Goal: Book appointment/travel/reservation

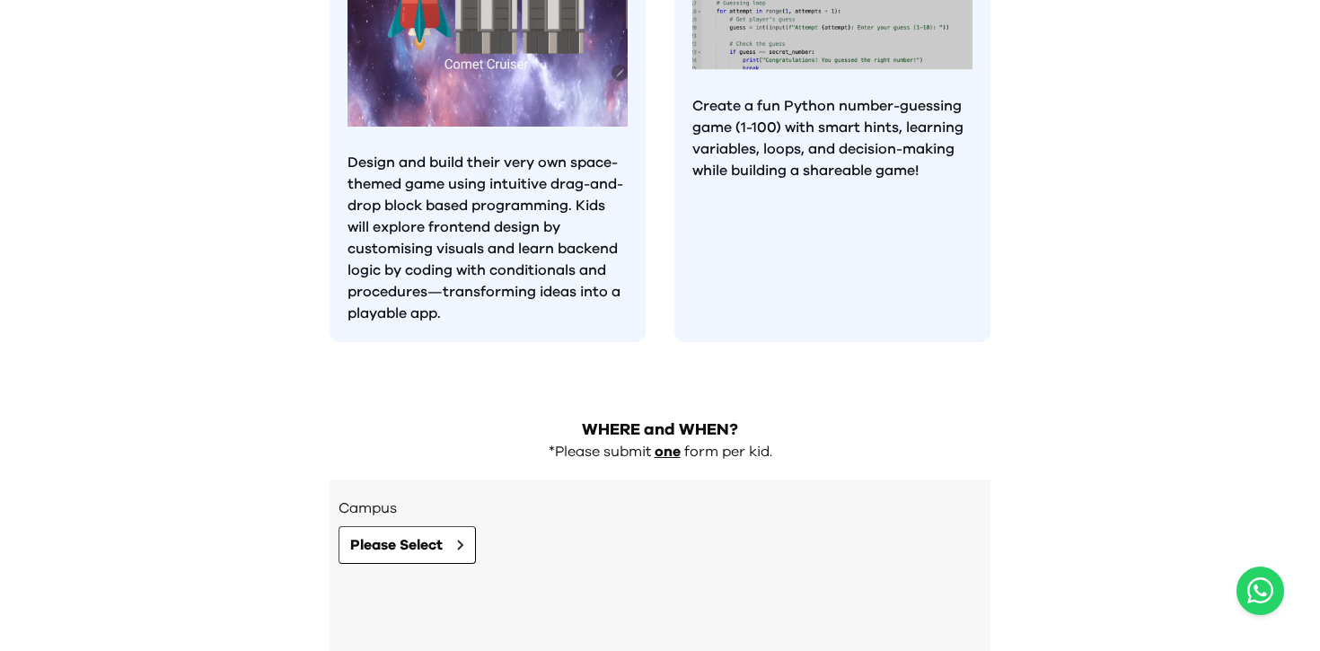
scroll to position [1716, 0]
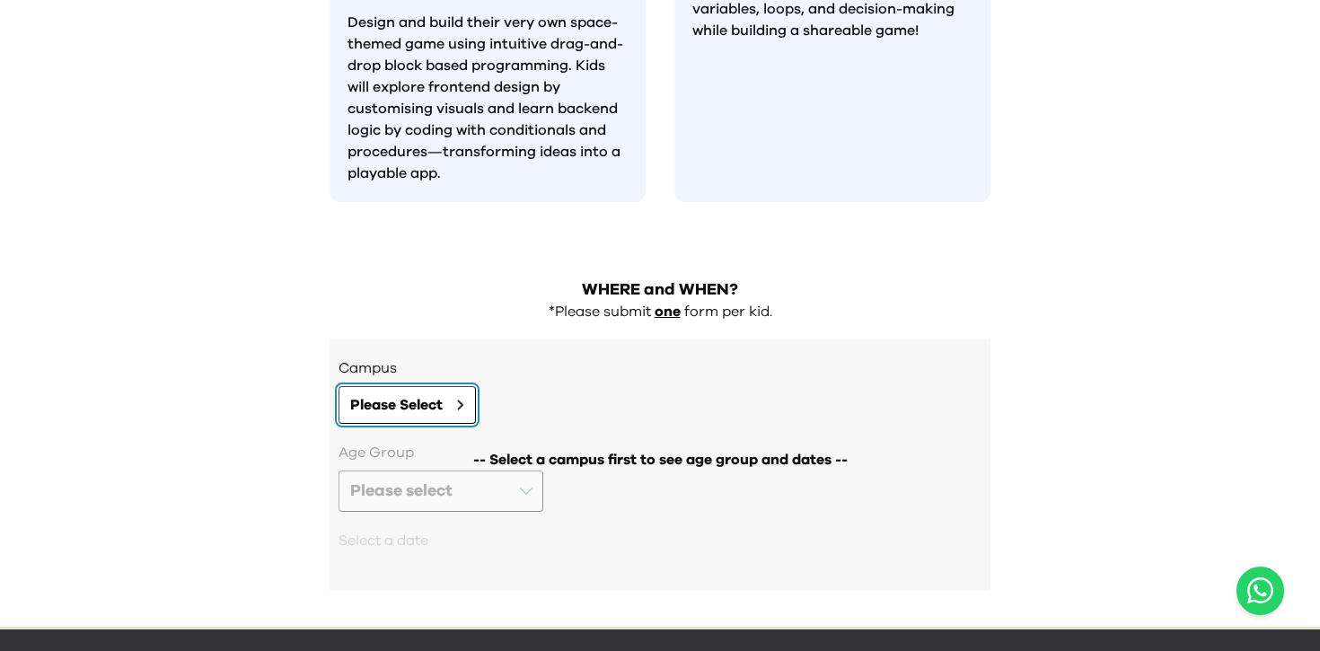
click at [415, 394] on span "Please Select" at bounding box center [396, 405] width 92 height 22
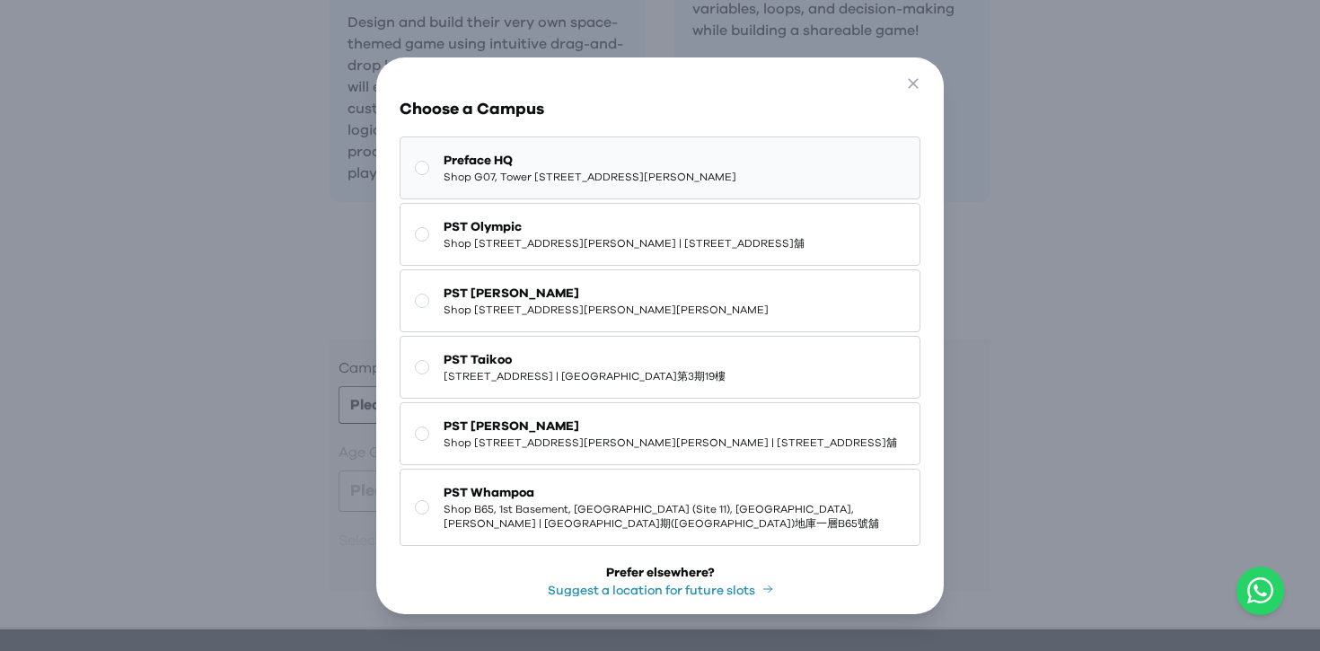
click at [646, 172] on span "Shop G07, Tower [STREET_ADDRESS][PERSON_NAME]" at bounding box center [590, 177] width 293 height 14
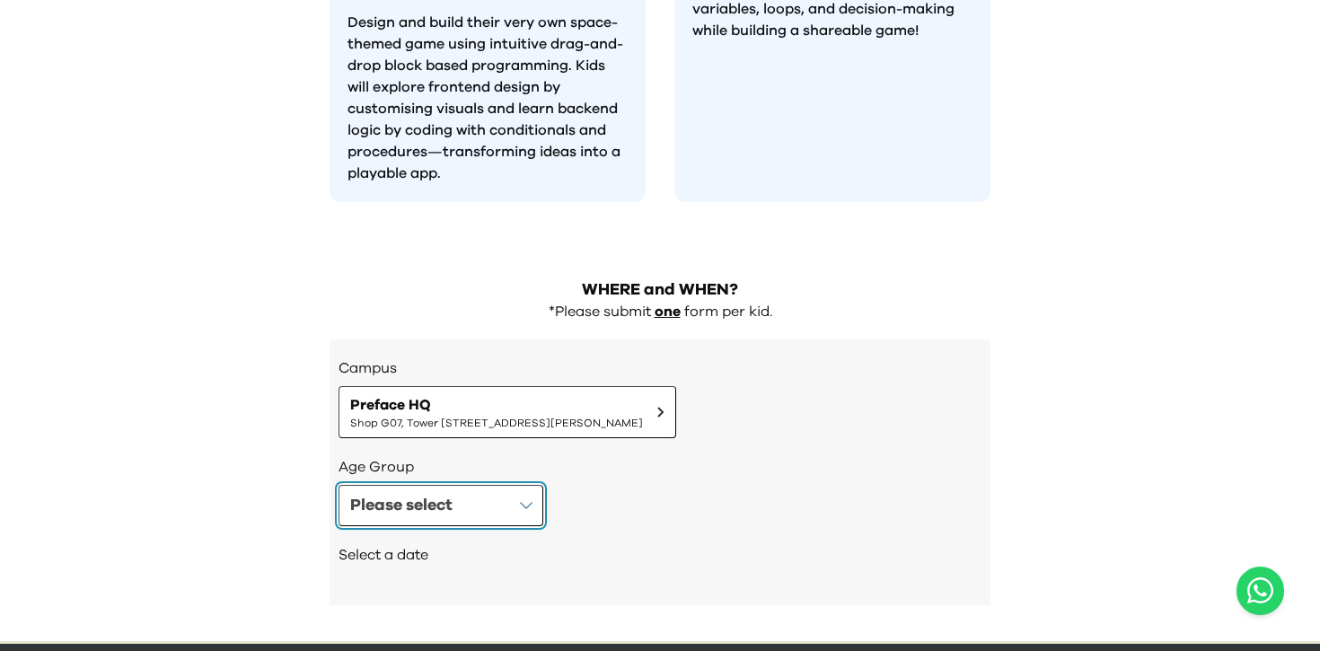
drag, startPoint x: 472, startPoint y: 462, endPoint x: 485, endPoint y: 456, distance: 14.1
click at [472, 485] on button "Please select" at bounding box center [441, 505] width 205 height 41
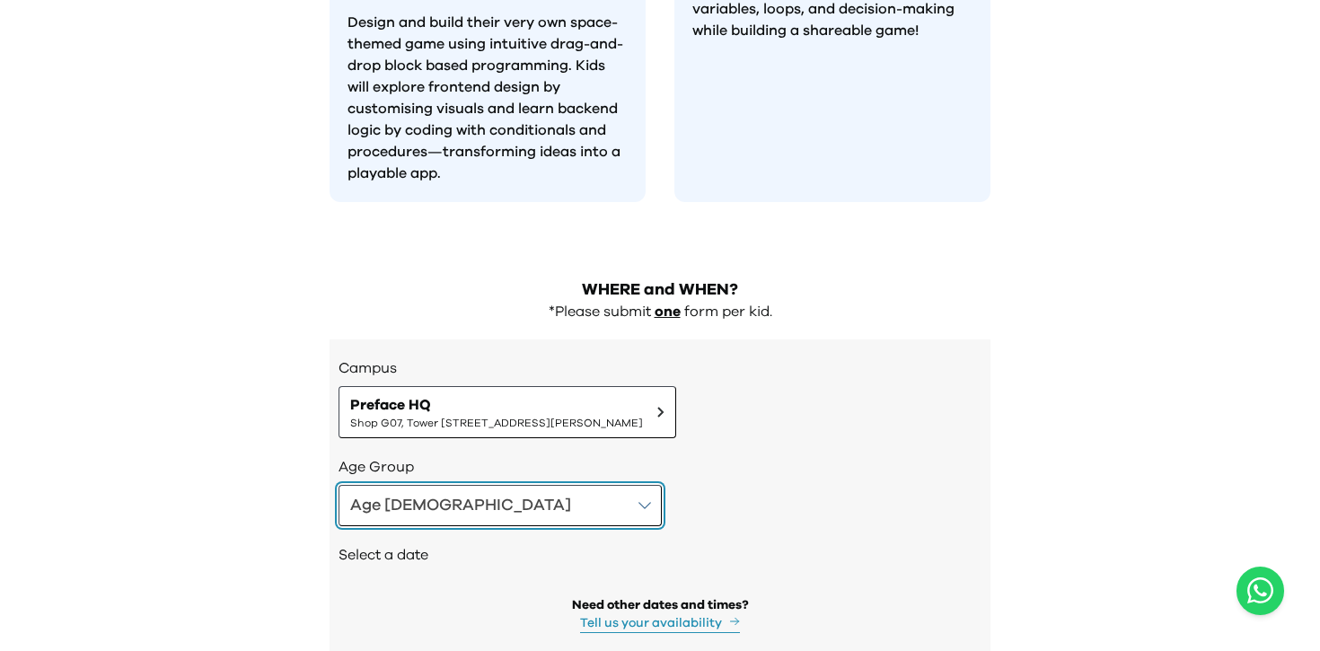
scroll to position [1776, 0]
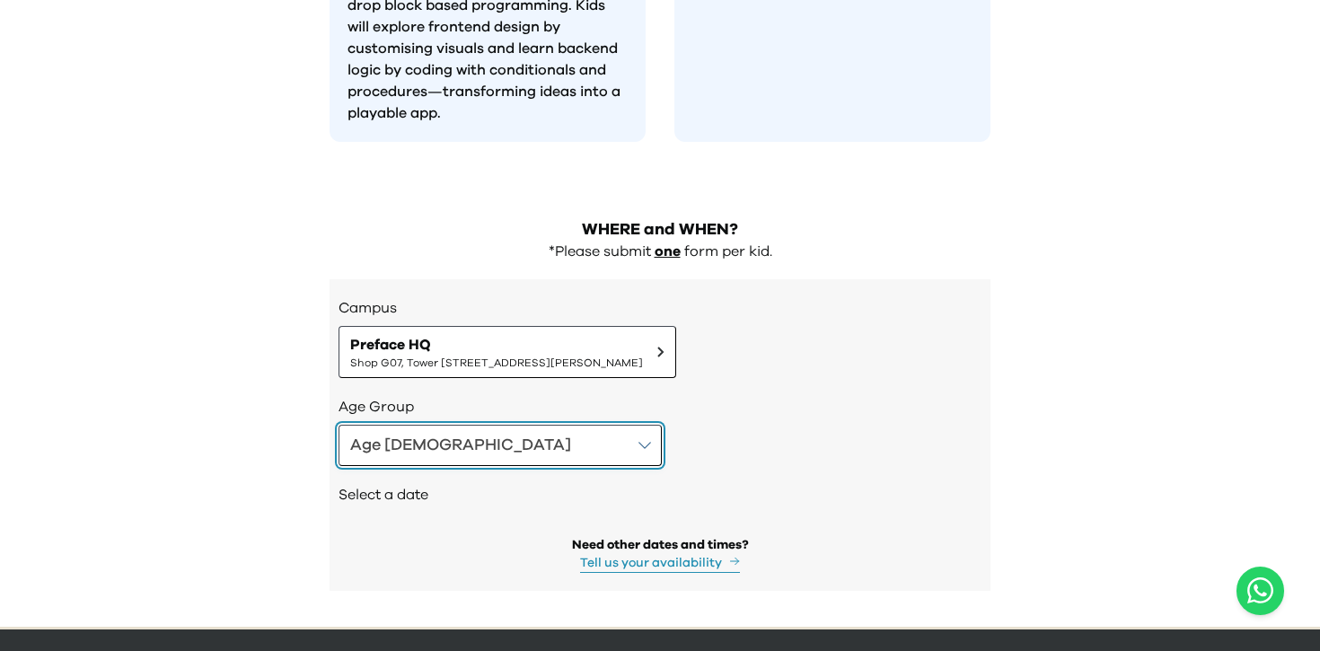
click at [469, 425] on button "Age [DEMOGRAPHIC_DATA]" at bounding box center [500, 445] width 323 height 41
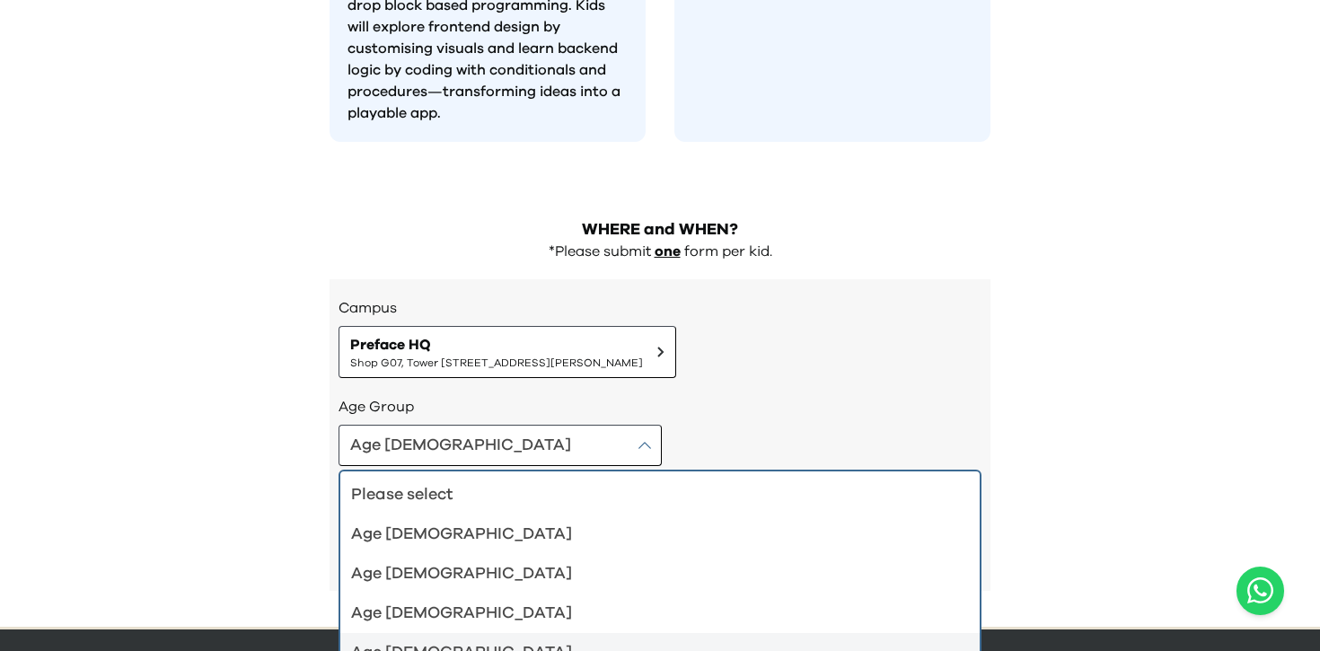
click at [524, 640] on div "Age [DEMOGRAPHIC_DATA]" at bounding box center [649, 652] width 596 height 25
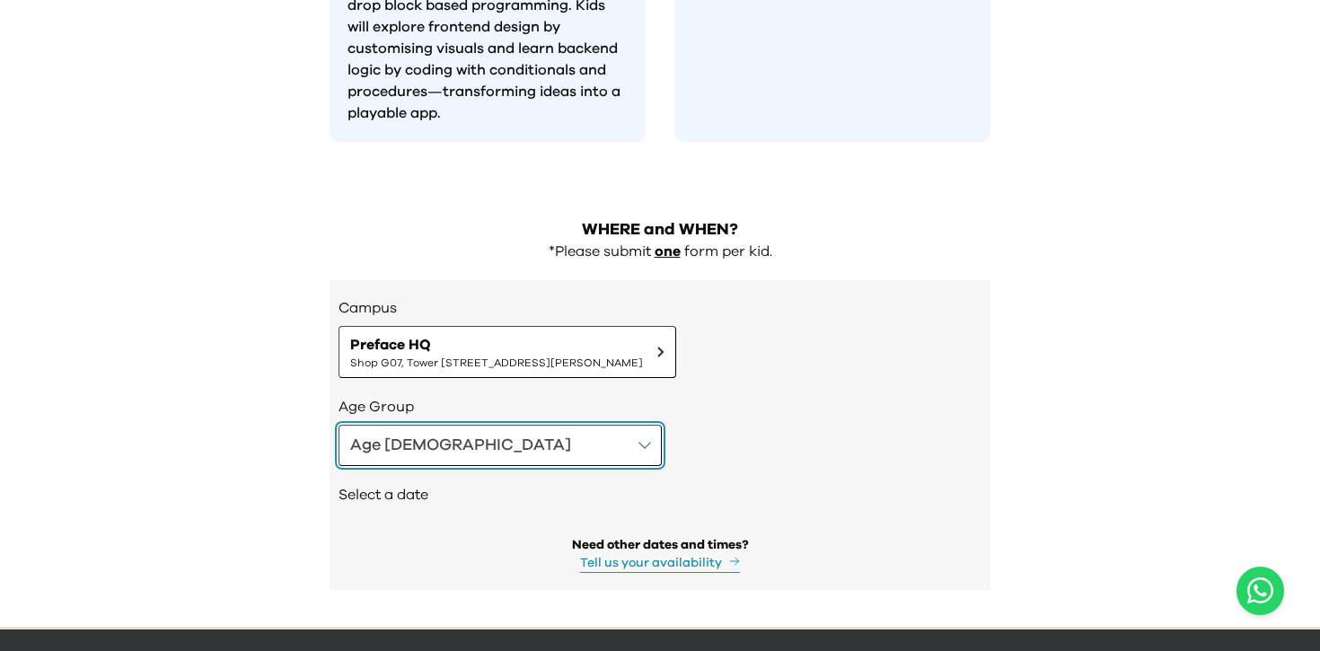
click at [477, 425] on button "Age [DEMOGRAPHIC_DATA]" at bounding box center [500, 445] width 323 height 41
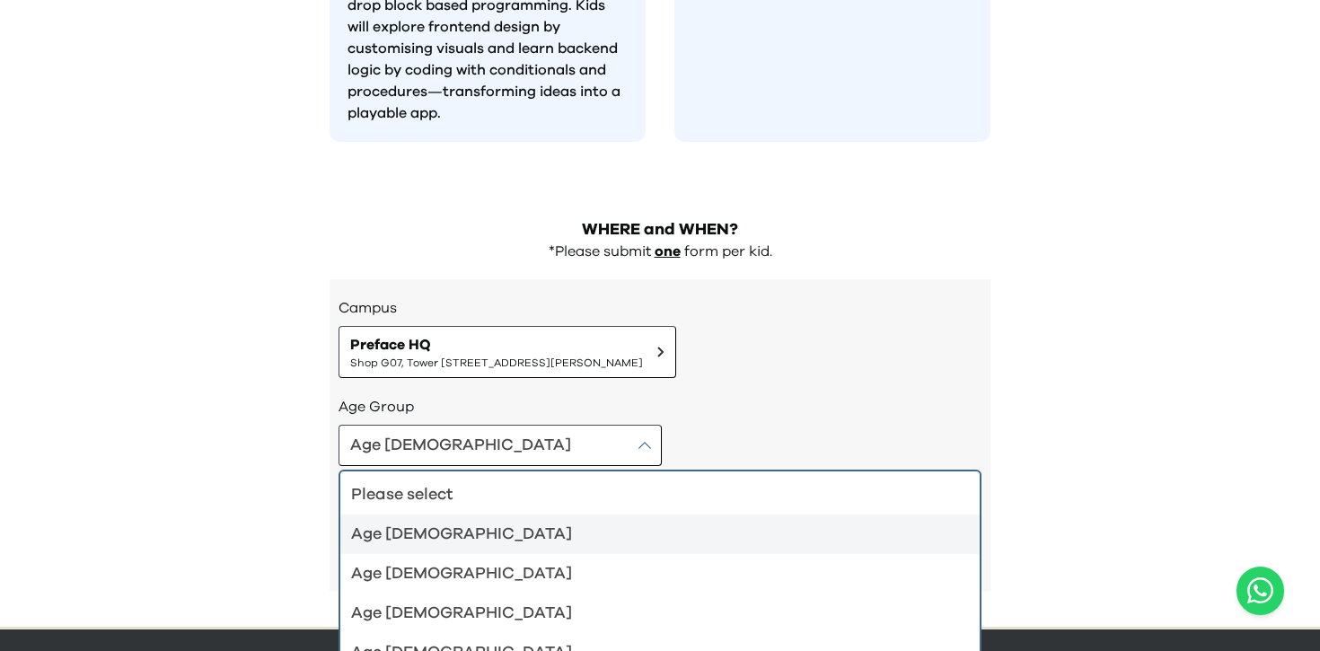
click at [482, 515] on li "Age [DEMOGRAPHIC_DATA]" at bounding box center [659, 535] width 639 height 40
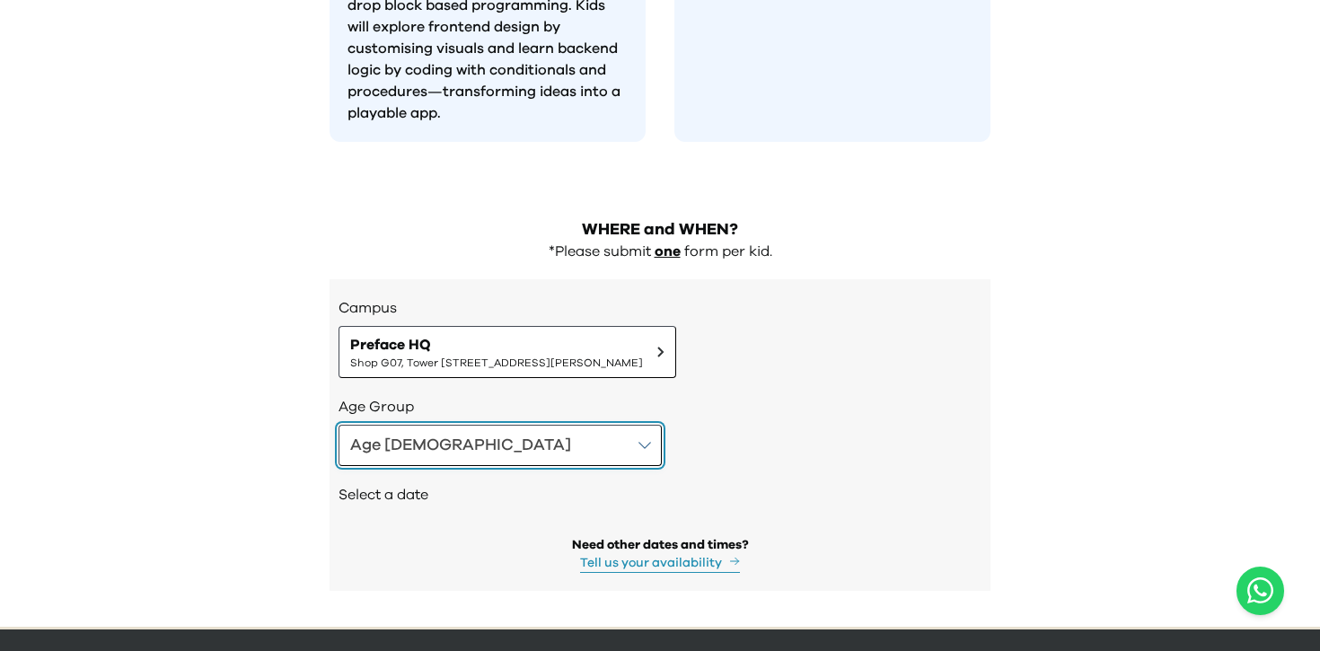
click at [454, 425] on button "Age [DEMOGRAPHIC_DATA]" at bounding box center [500, 445] width 323 height 41
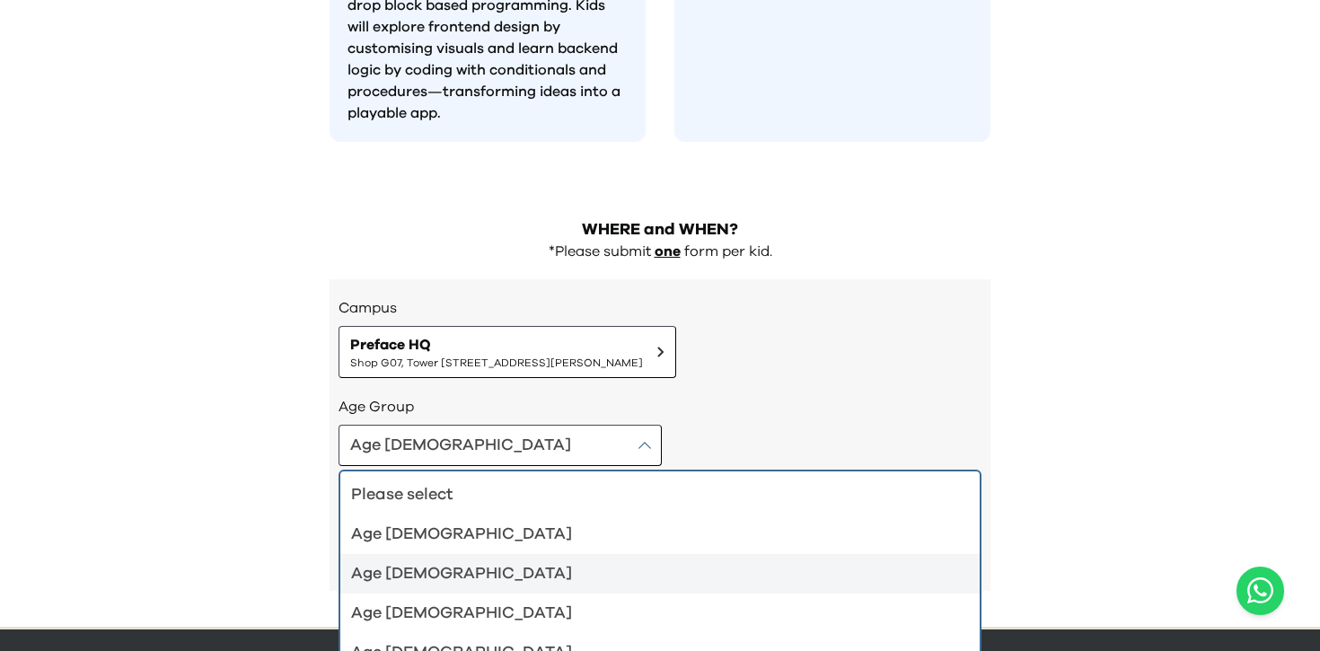
click at [418, 561] on div "Age [DEMOGRAPHIC_DATA]" at bounding box center [649, 573] width 596 height 25
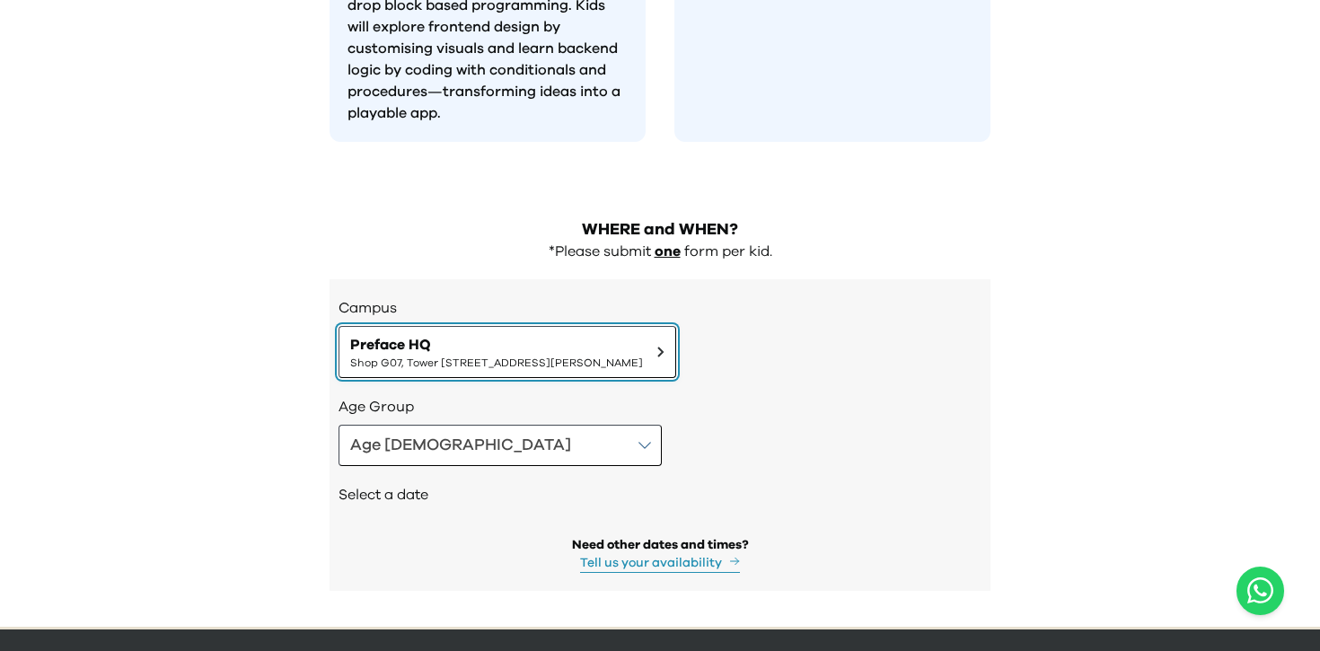
click at [572, 334] on span "Preface HQ" at bounding box center [496, 345] width 293 height 22
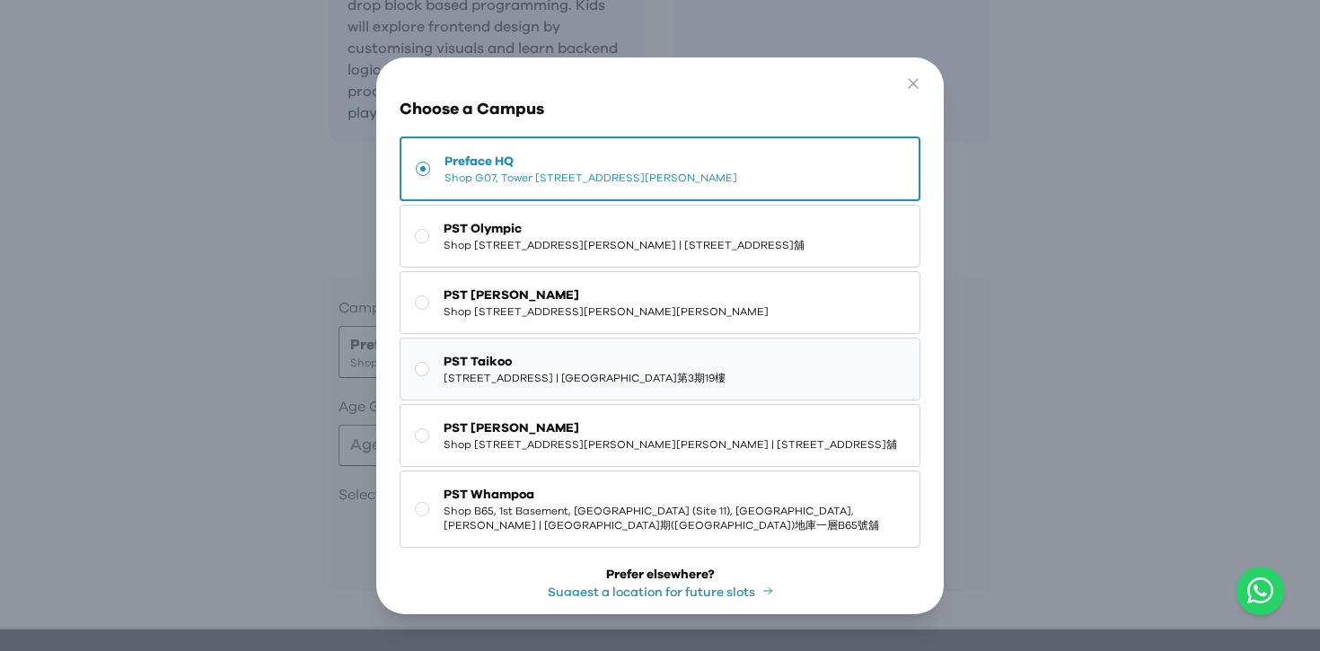
click at [566, 371] on span "PST Taikoo" at bounding box center [585, 362] width 282 height 18
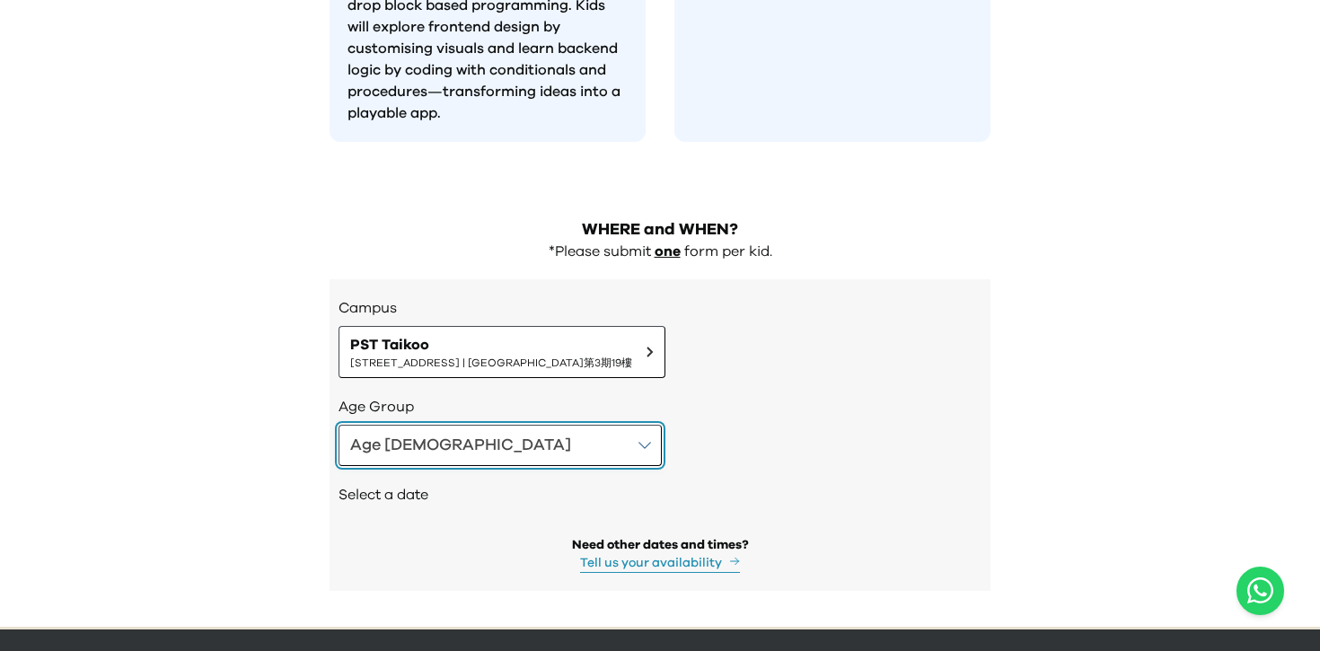
click at [468, 425] on button "Age [DEMOGRAPHIC_DATA]" at bounding box center [500, 445] width 323 height 41
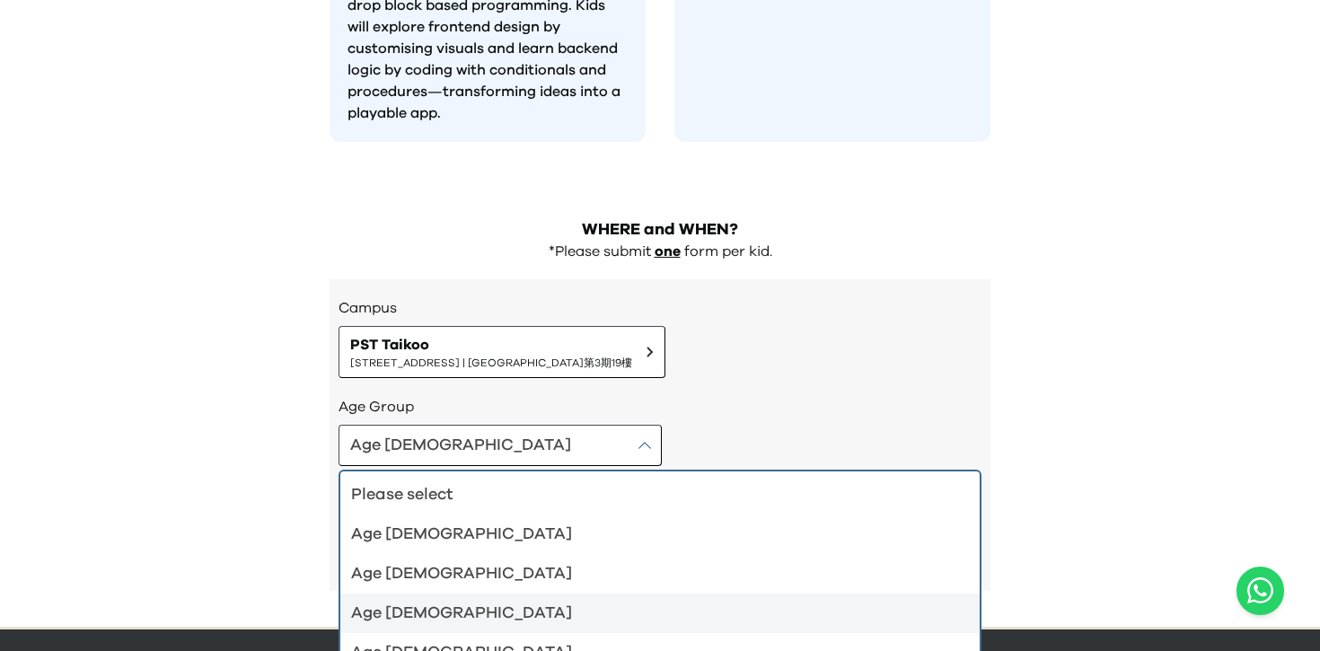
click at [446, 601] on div "Age [DEMOGRAPHIC_DATA]" at bounding box center [649, 613] width 596 height 25
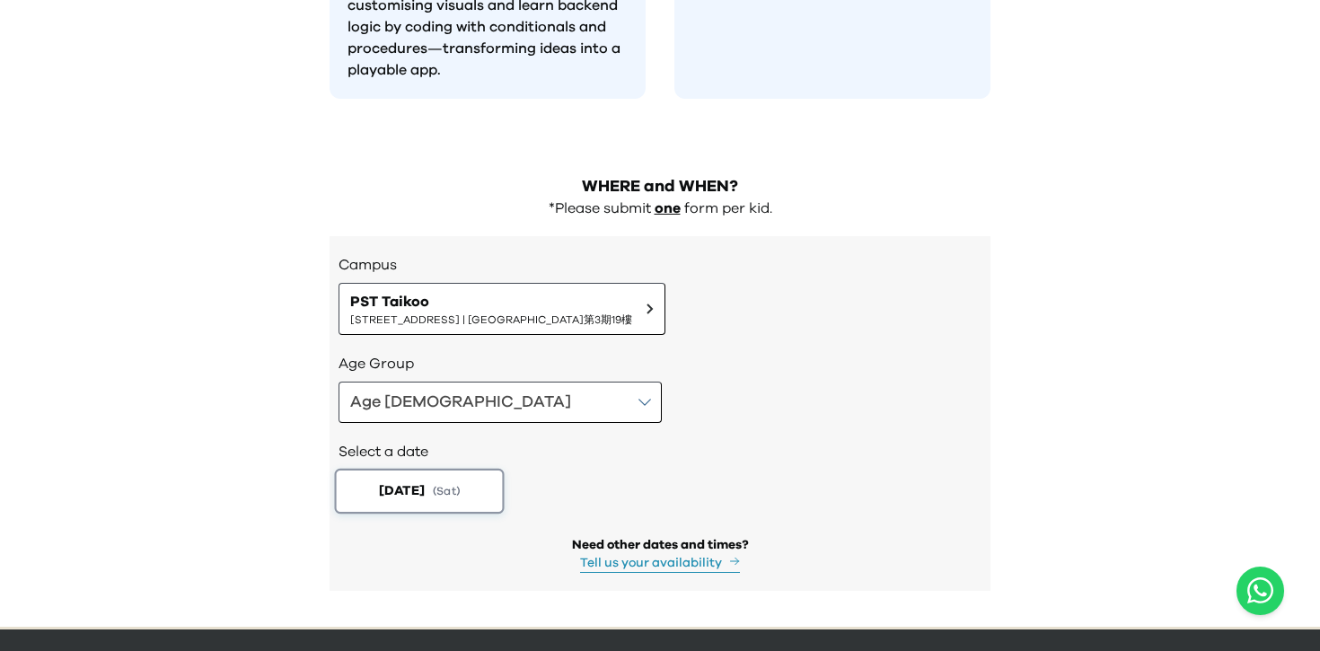
click at [485, 469] on button "[DATE] ( Sat )" at bounding box center [420, 491] width 170 height 45
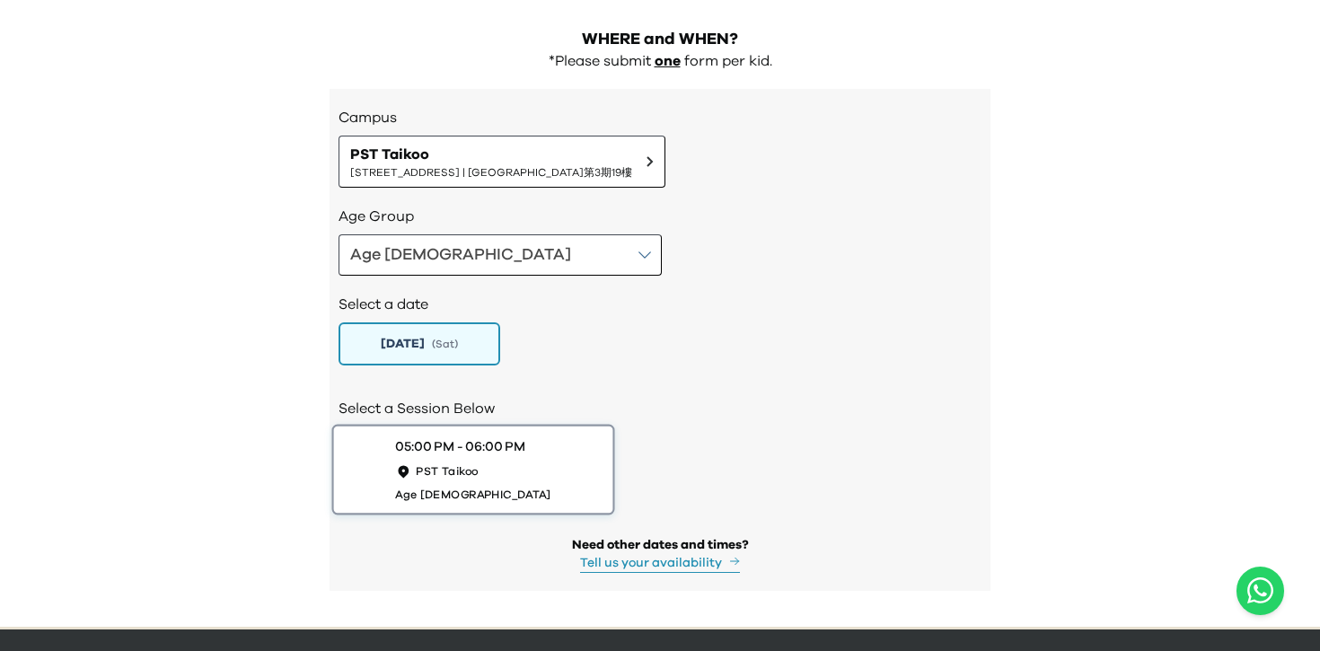
click at [567, 425] on button "05:00 PM - 06:00 PM PST Taikoo Age [DEMOGRAPHIC_DATA]" at bounding box center [473, 470] width 283 height 91
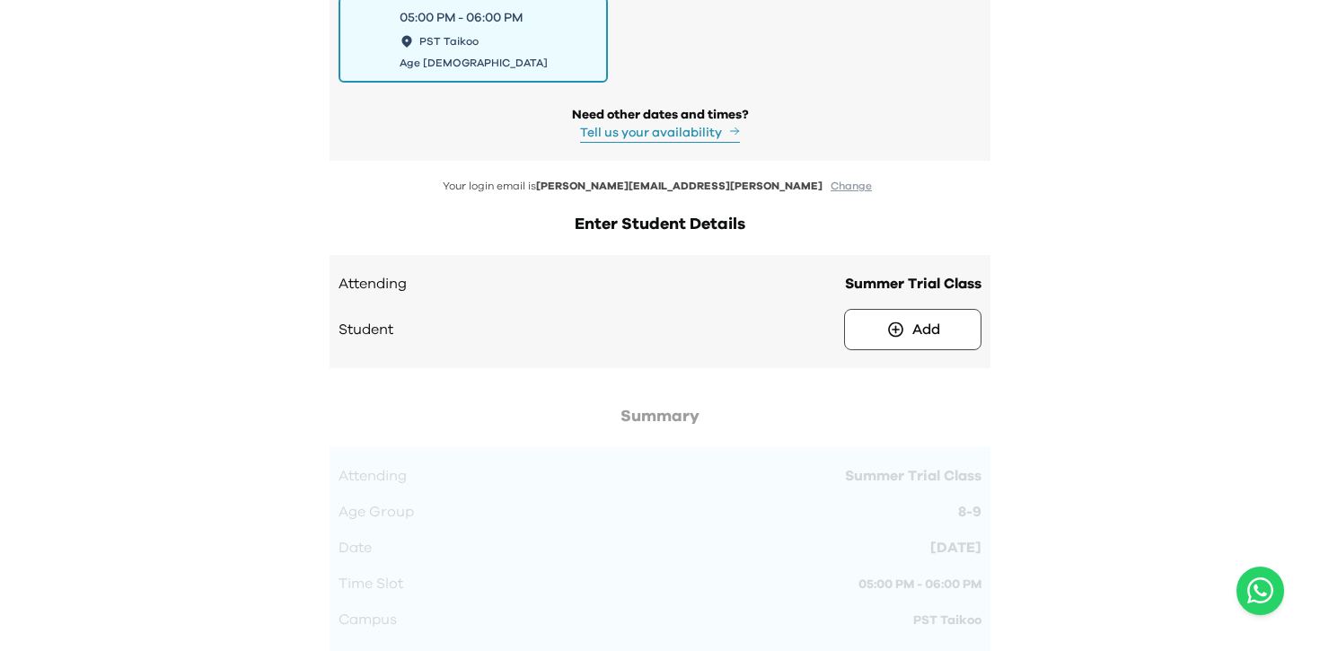
scroll to position [2299, 0]
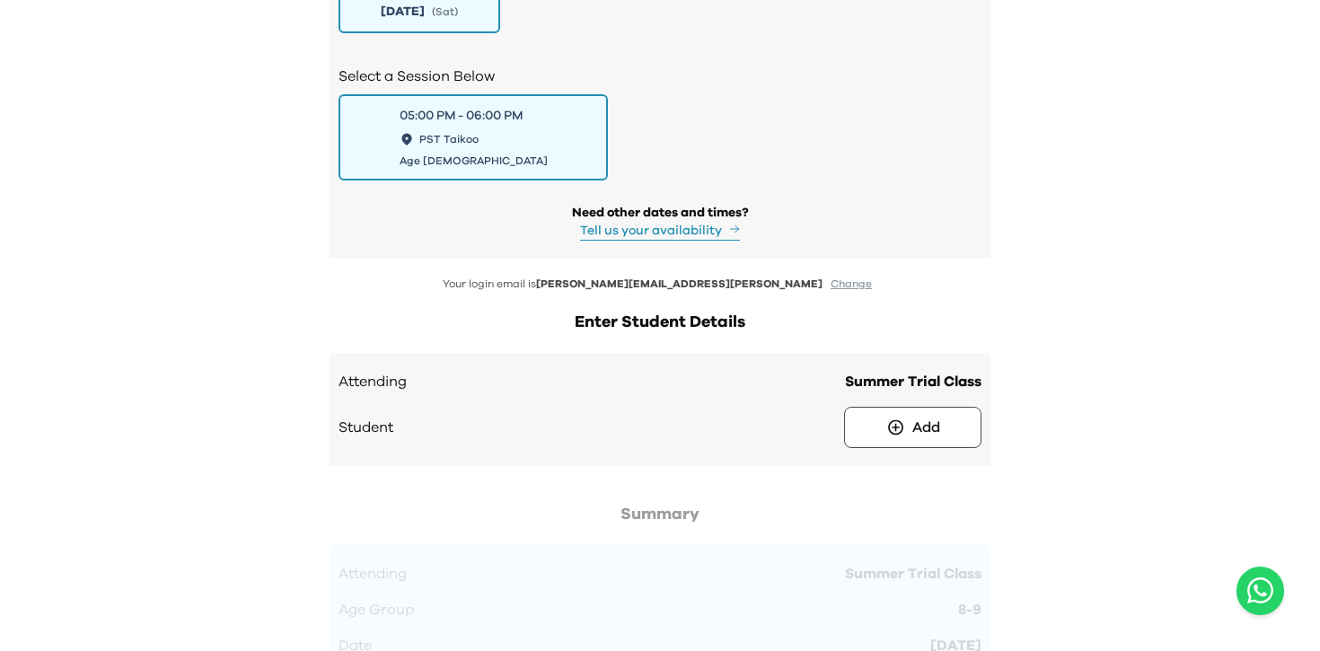
click at [825, 277] on button "Change" at bounding box center [851, 284] width 52 height 15
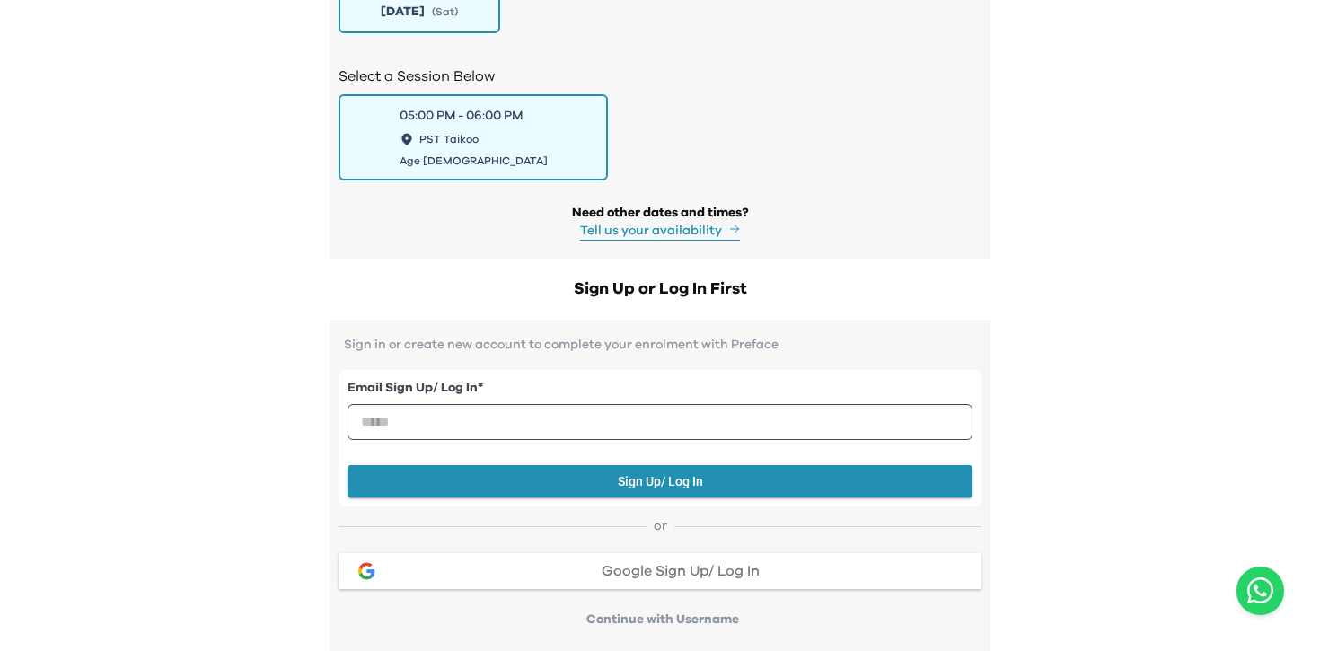
scroll to position [2415, 0]
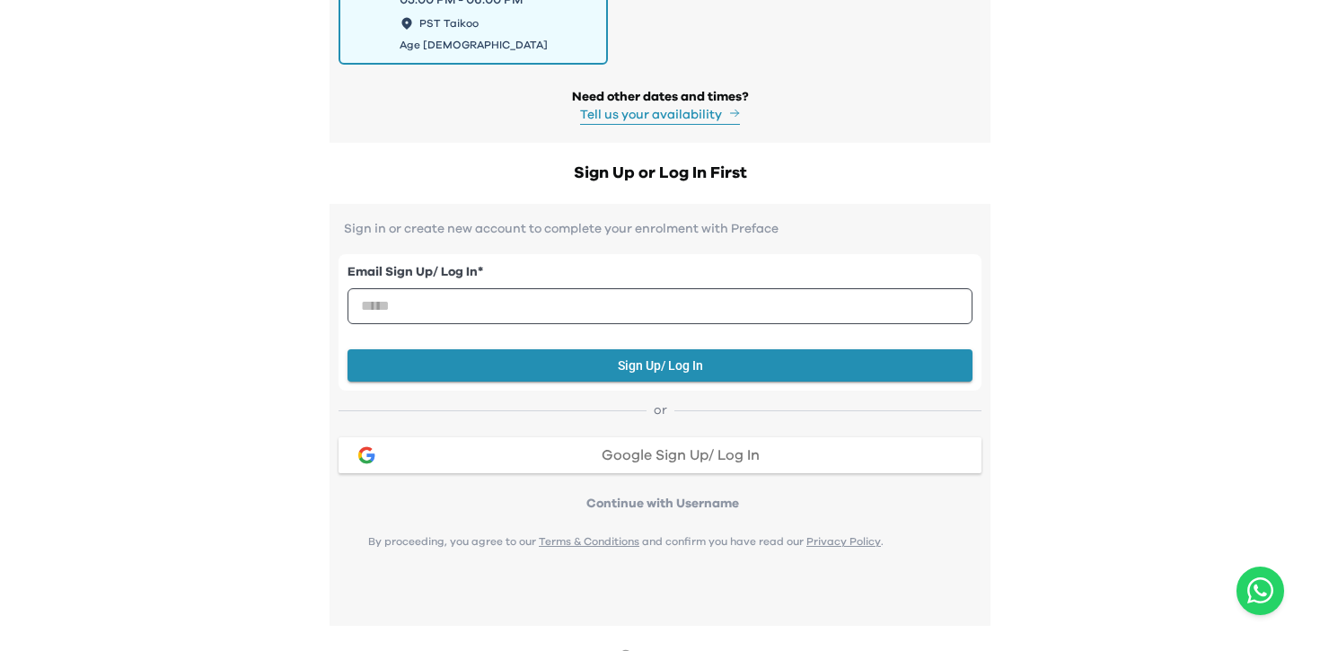
click at [694, 495] on p "Continue with Username" at bounding box center [663, 504] width 638 height 18
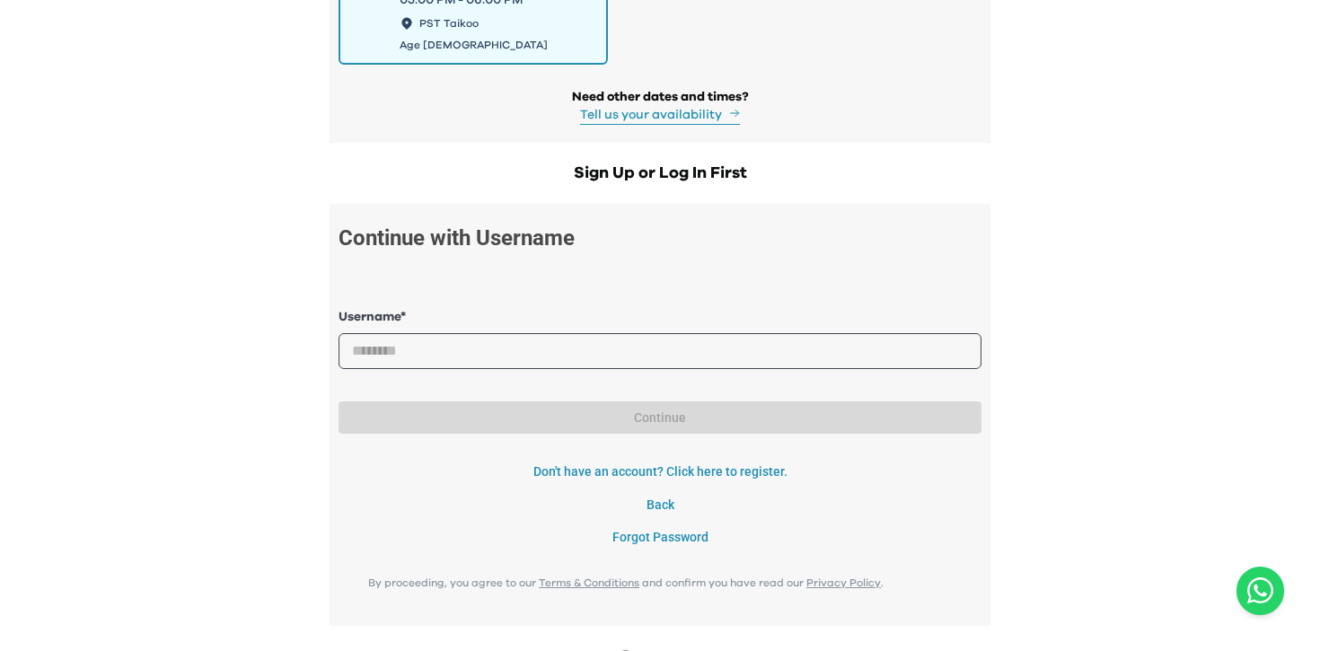
click at [655, 489] on button "Back" at bounding box center [660, 505] width 643 height 33
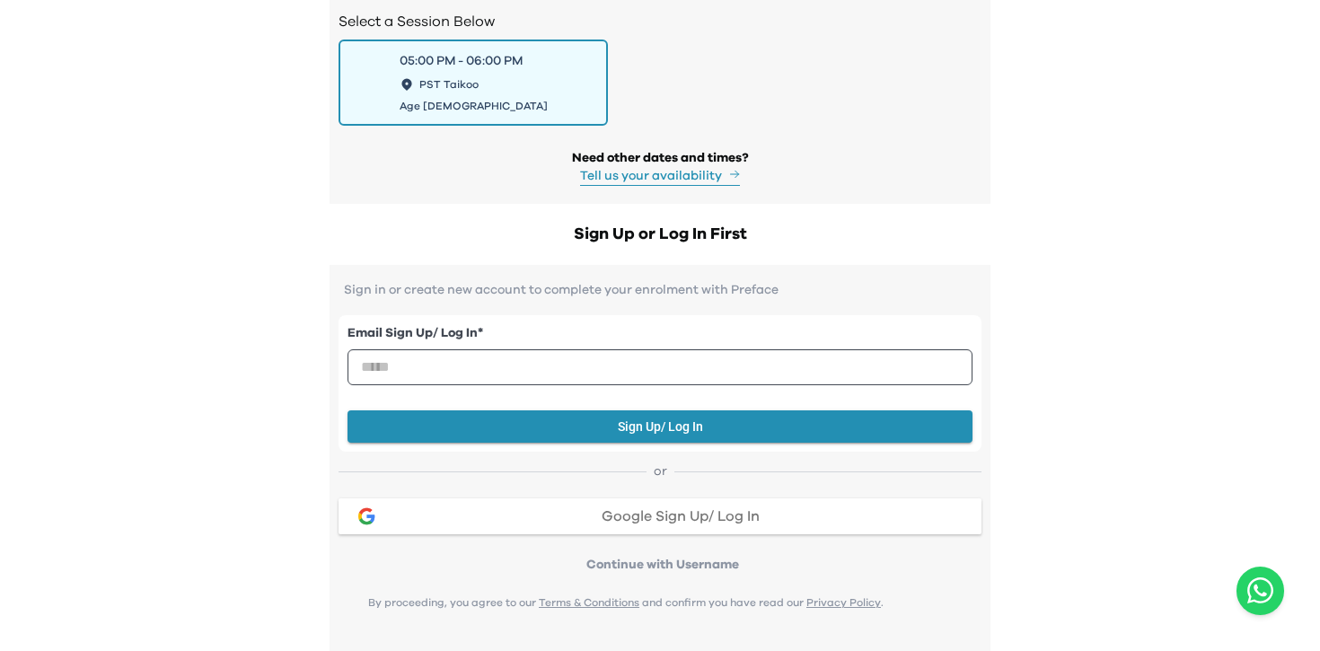
scroll to position [2175, 0]
